Goal: Task Accomplishment & Management: Manage account settings

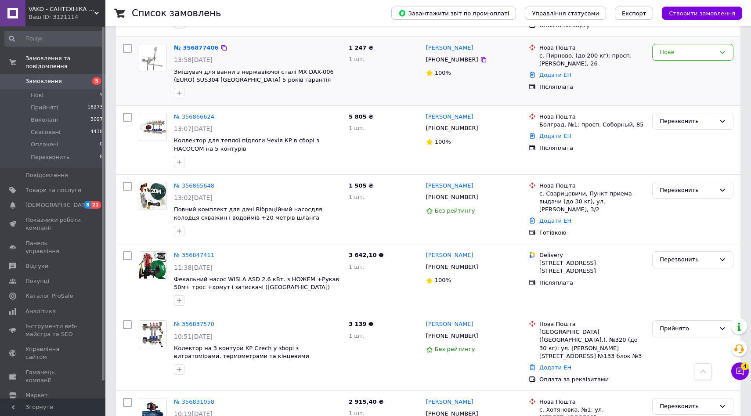
scroll to position [393, 0]
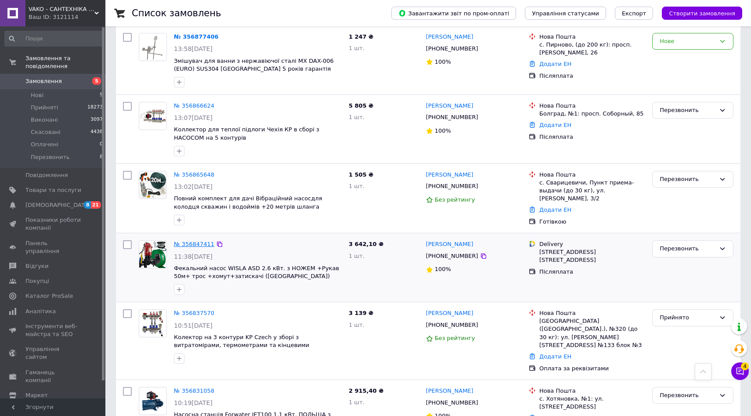
click at [197, 241] on link "№ 356847411" at bounding box center [194, 244] width 40 height 7
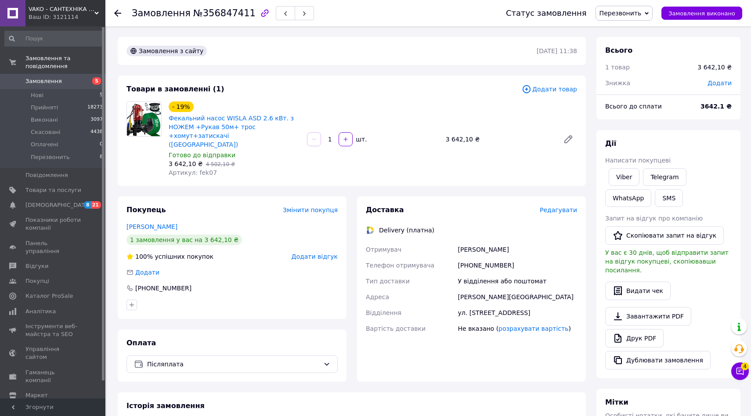
click at [474, 242] on div "[PERSON_NAME]" at bounding box center [517, 250] width 123 height 16
copy div "[PERSON_NAME]"
drag, startPoint x: 473, startPoint y: 255, endPoint x: 521, endPoint y: 255, distance: 47.4
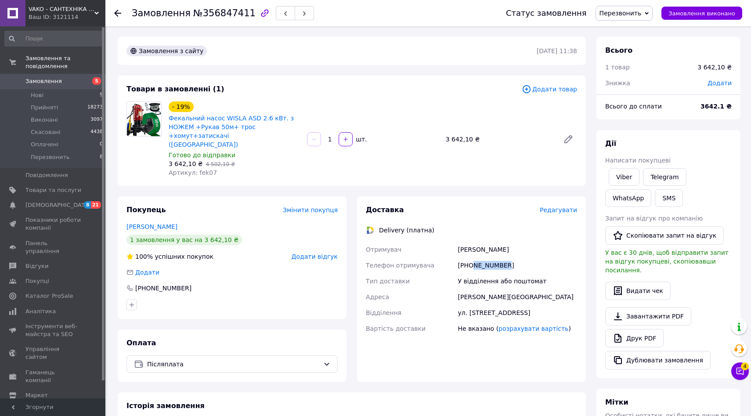
click at [521, 257] on div "[PHONE_NUMBER]" at bounding box center [517, 265] width 123 height 16
copy div "971436420"
click at [632, 10] on span "Перезвонить" at bounding box center [620, 13] width 42 height 7
click at [627, 22] on ul "Прийнято Виконано Скасовано Оплачено" at bounding box center [625, 51] width 58 height 58
click at [629, 14] on span "Перезвонить" at bounding box center [620, 13] width 42 height 7
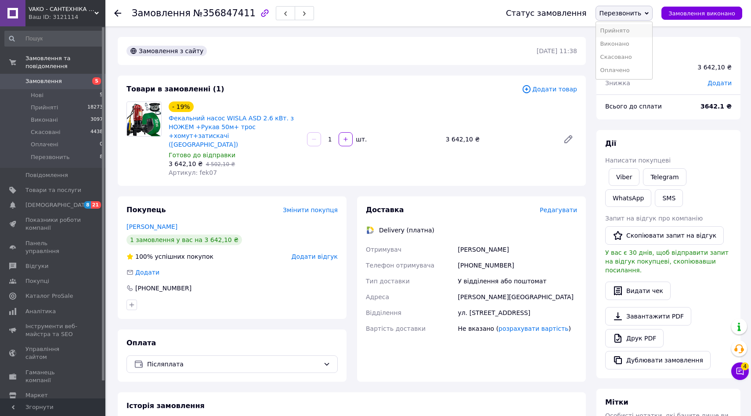
click at [628, 27] on li "Прийнято" at bounding box center [624, 30] width 57 height 13
